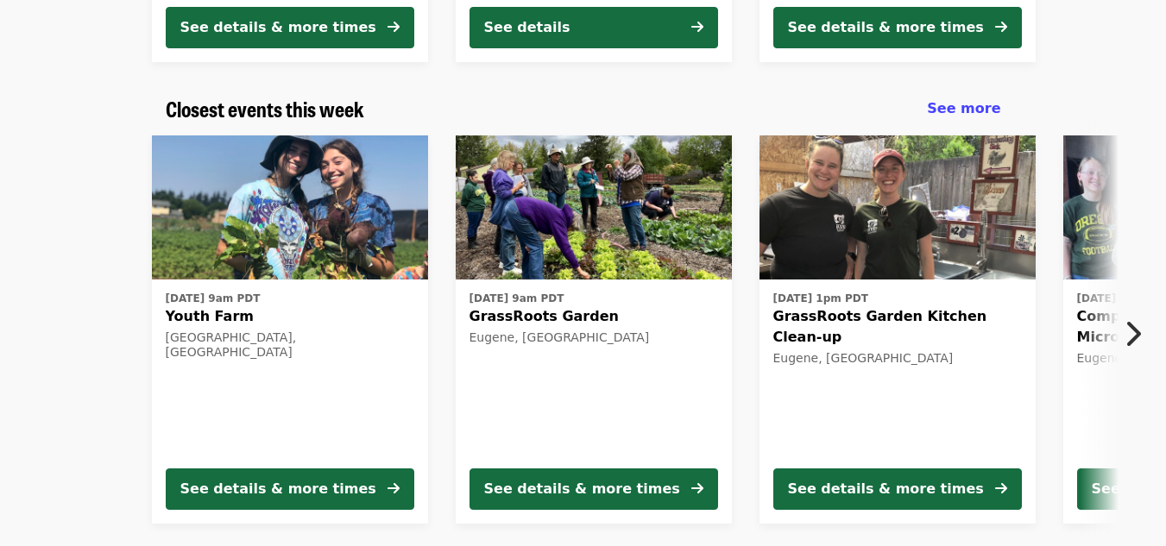
scroll to position [533, 0]
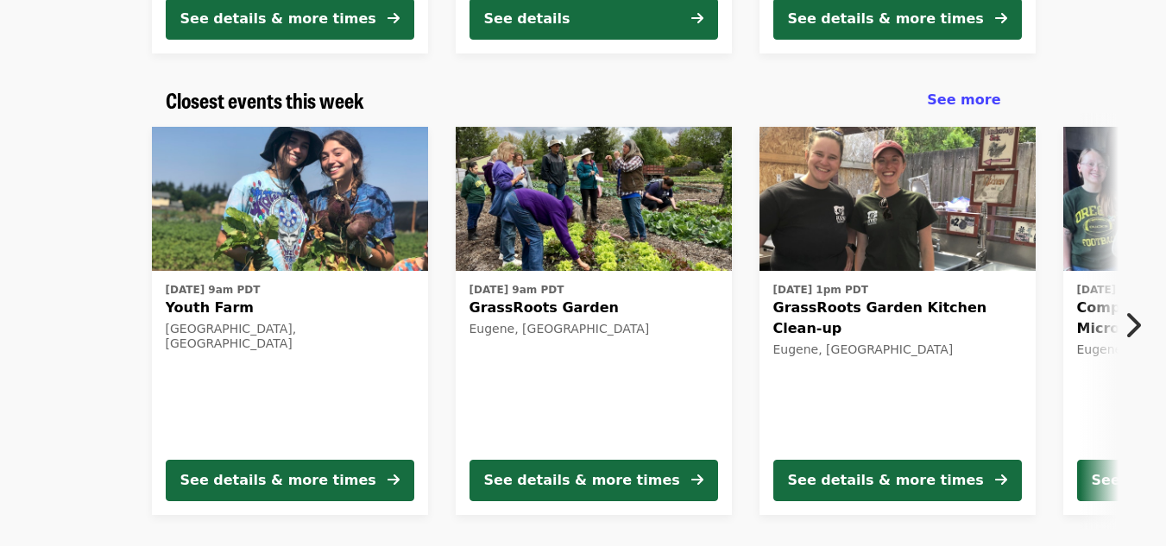
click at [1138, 322] on icon "chevron-right icon" at bounding box center [1132, 325] width 17 height 33
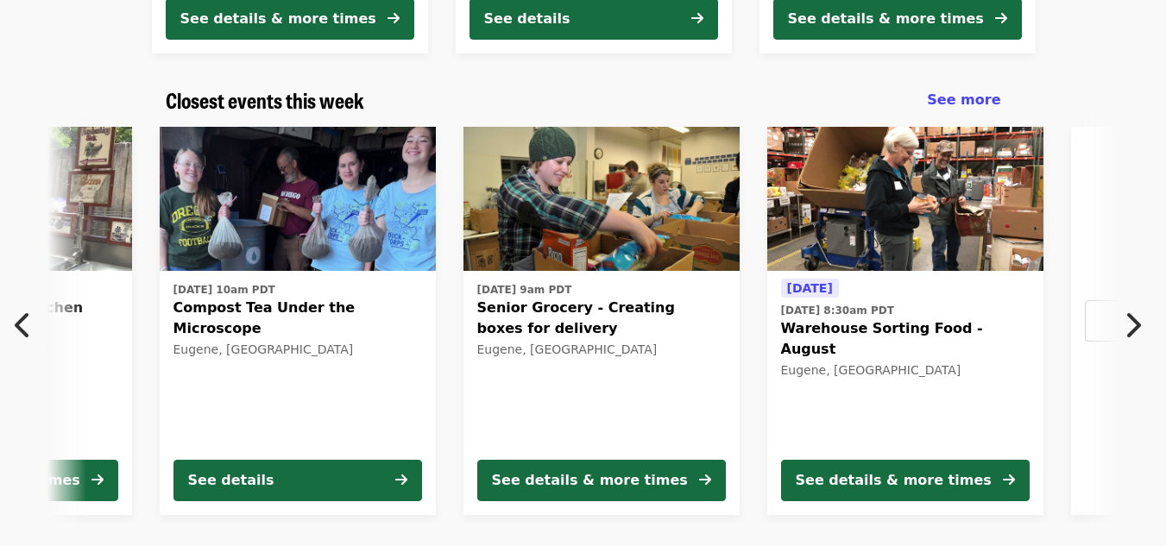
scroll to position [0, 929]
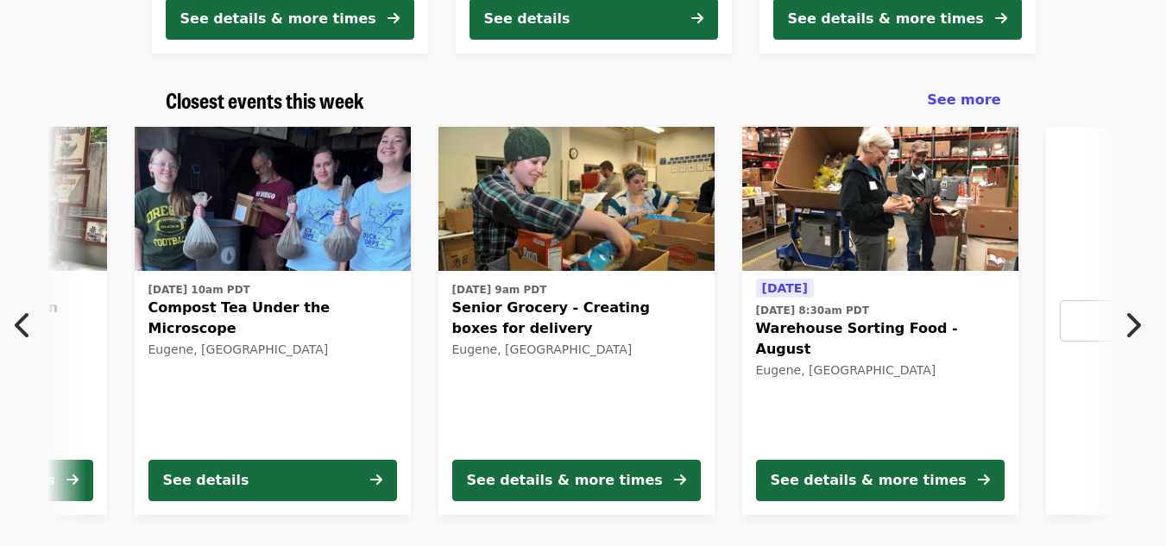
click at [1138, 322] on icon "chevron-right icon" at bounding box center [1132, 325] width 17 height 33
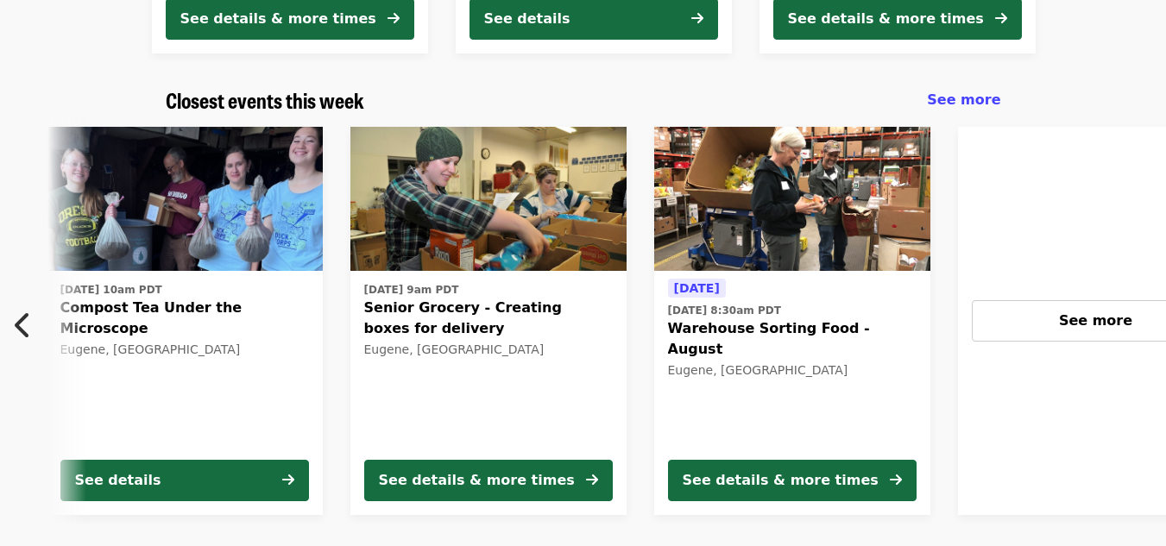
scroll to position [0, 1367]
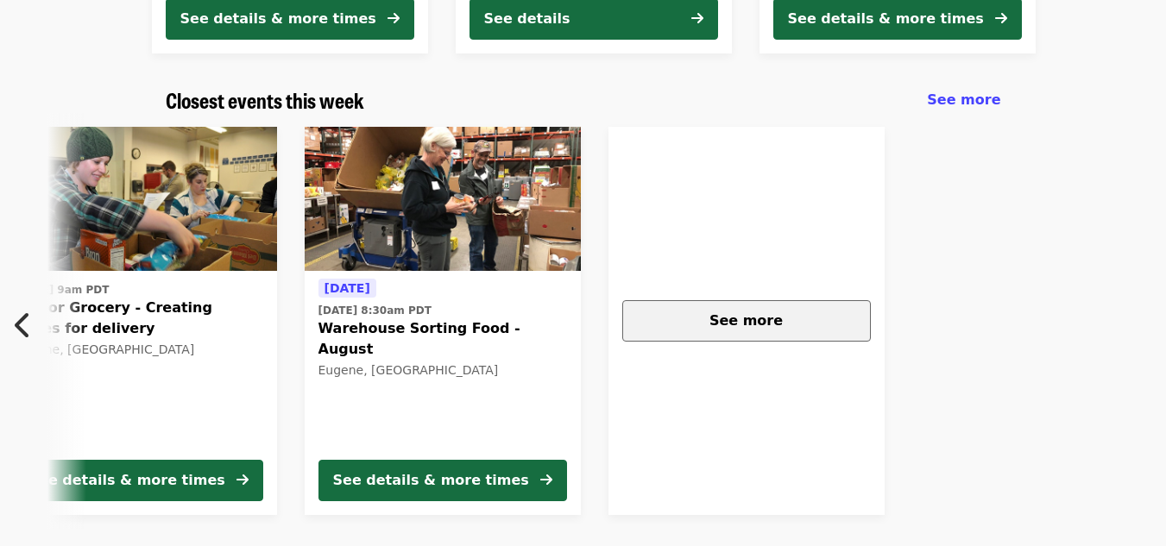
click at [705, 306] on button "See more" at bounding box center [746, 320] width 249 height 41
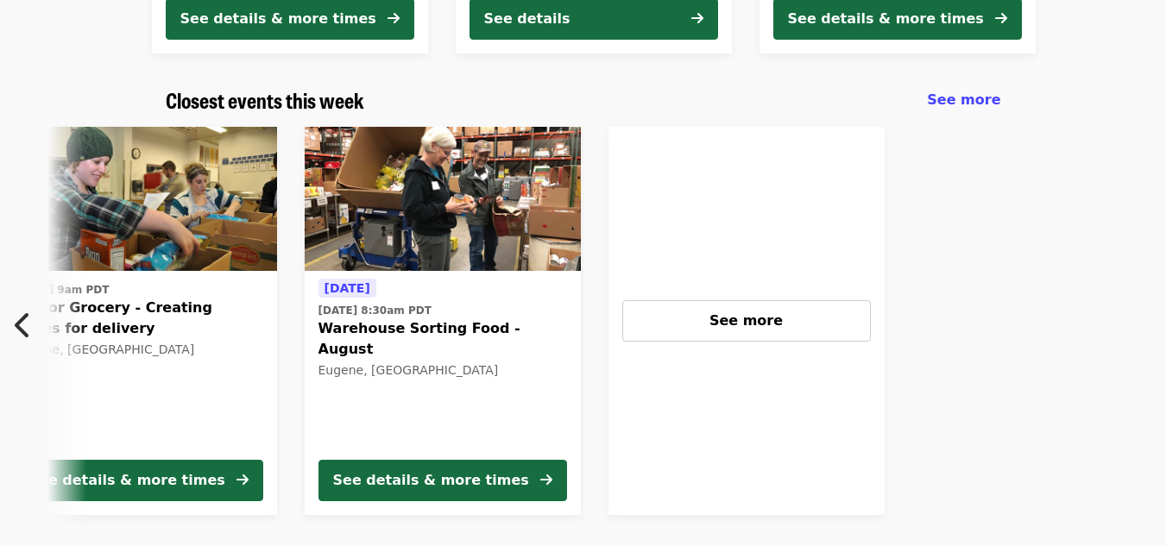
click at [17, 327] on icon "chevron-left icon" at bounding box center [23, 325] width 17 height 33
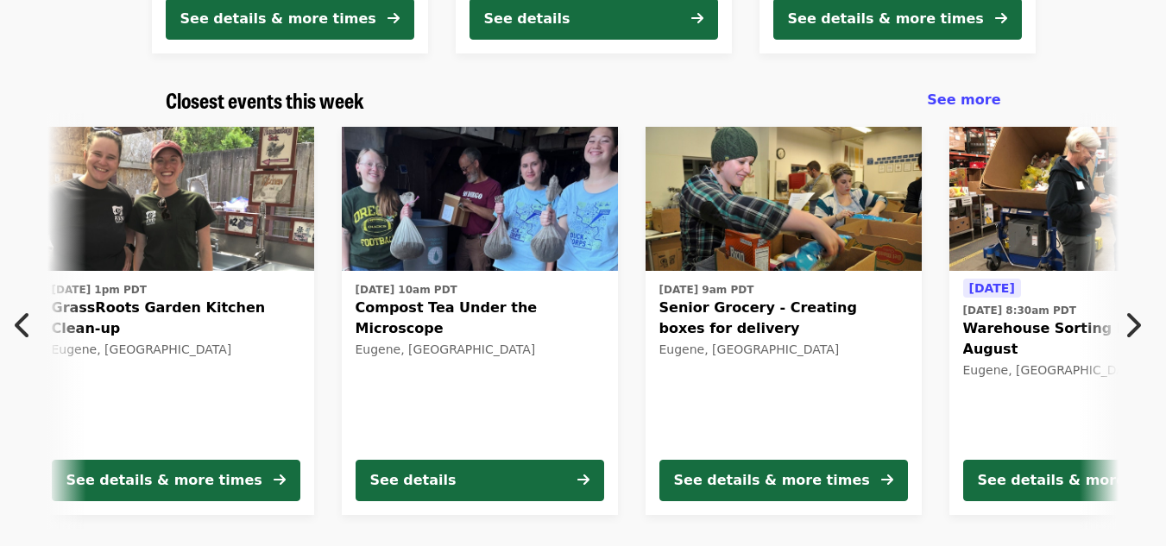
scroll to position [0, 625]
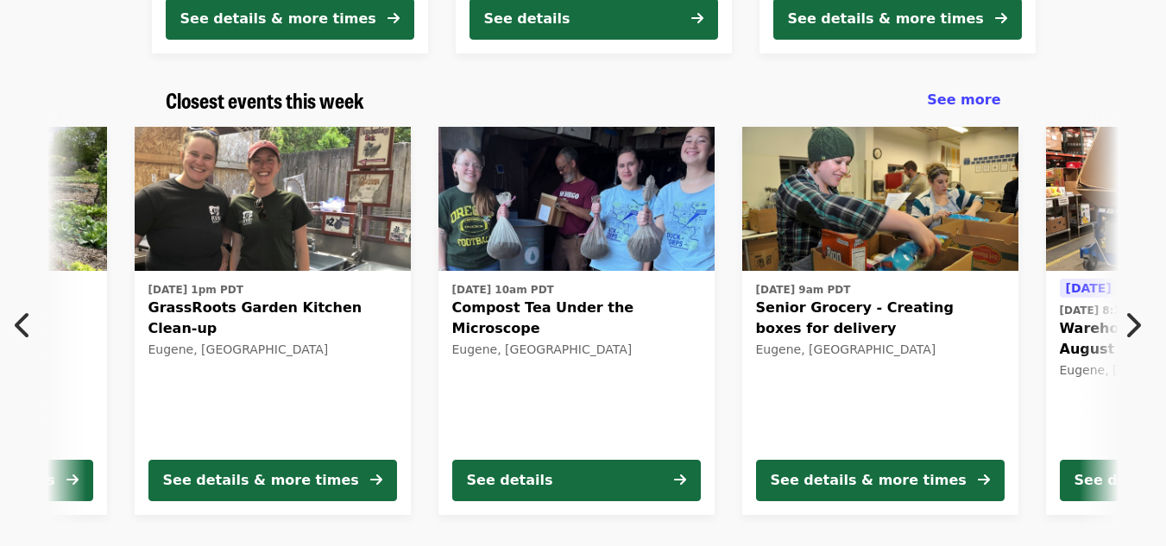
click at [17, 327] on icon "chevron-left icon" at bounding box center [23, 325] width 17 height 33
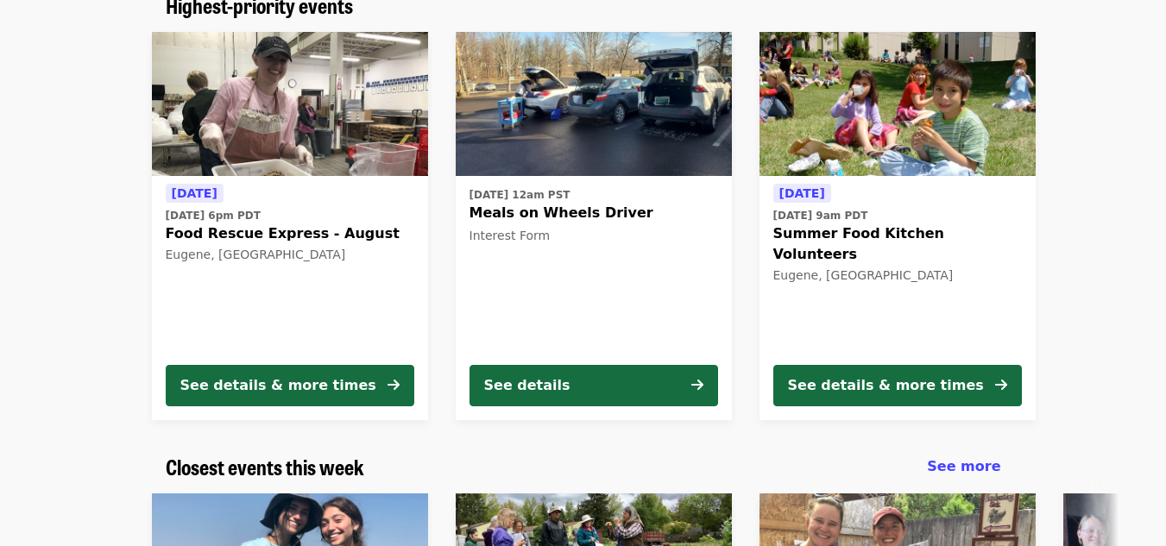
scroll to position [166, 0]
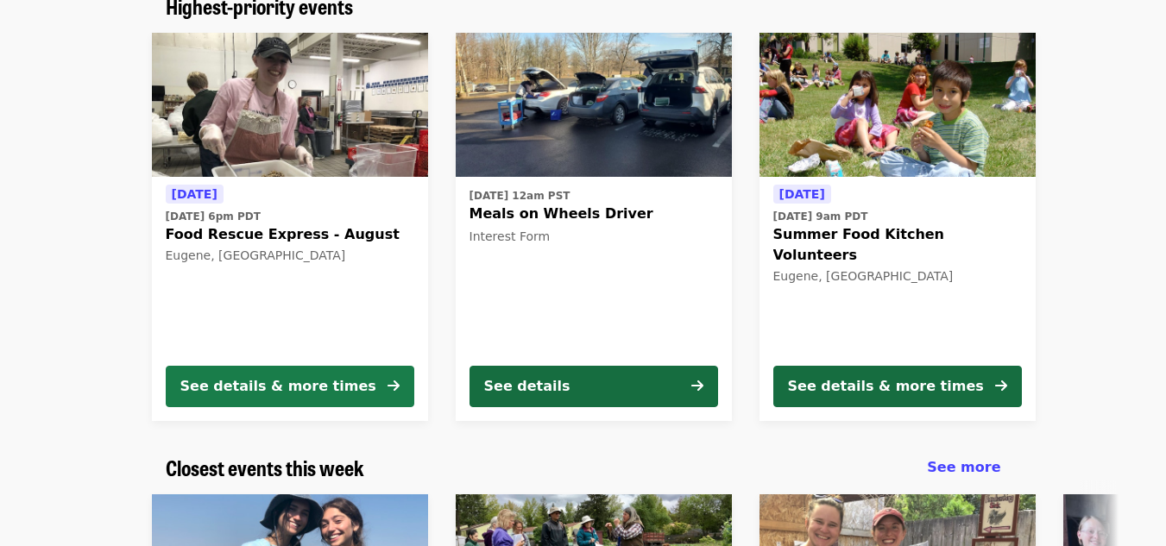
click at [228, 397] on button "See details & more times" at bounding box center [290, 386] width 249 height 41
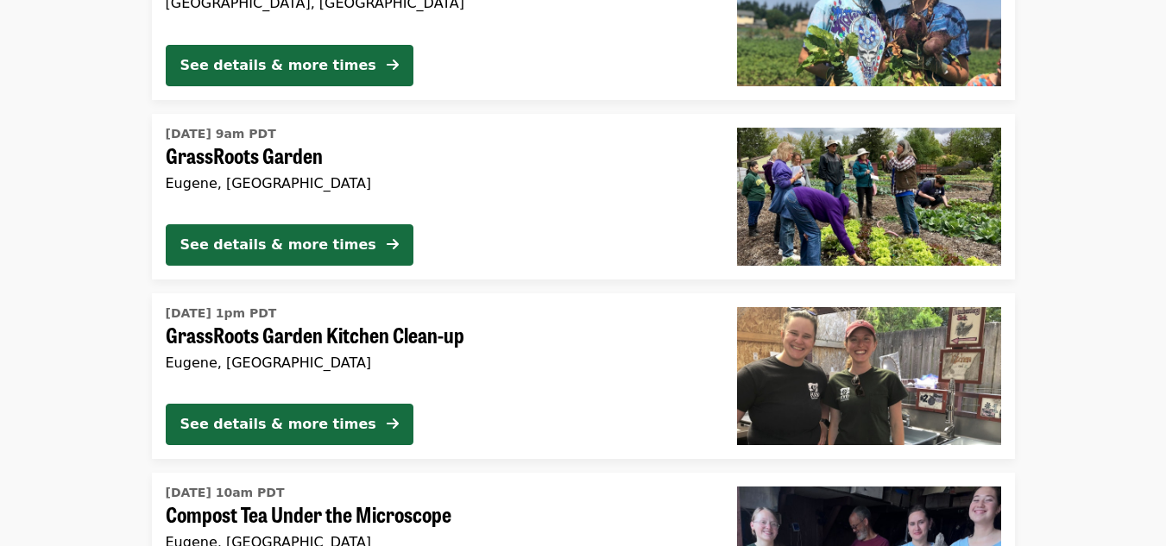
scroll to position [363, 0]
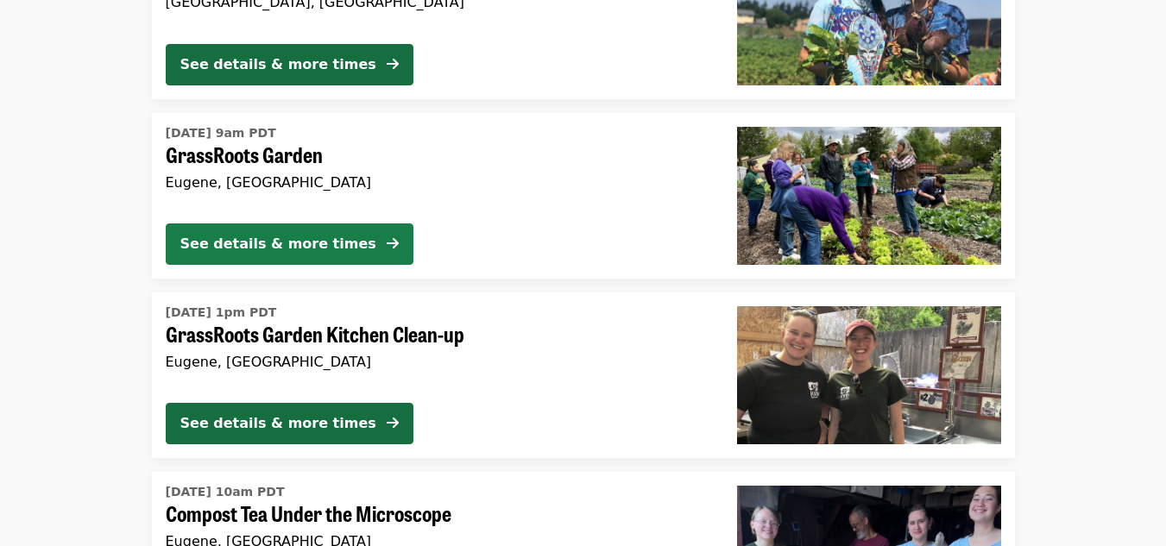
click at [257, 245] on div "See details & more times" at bounding box center [278, 244] width 196 height 21
